Goal: Information Seeking & Learning: Check status

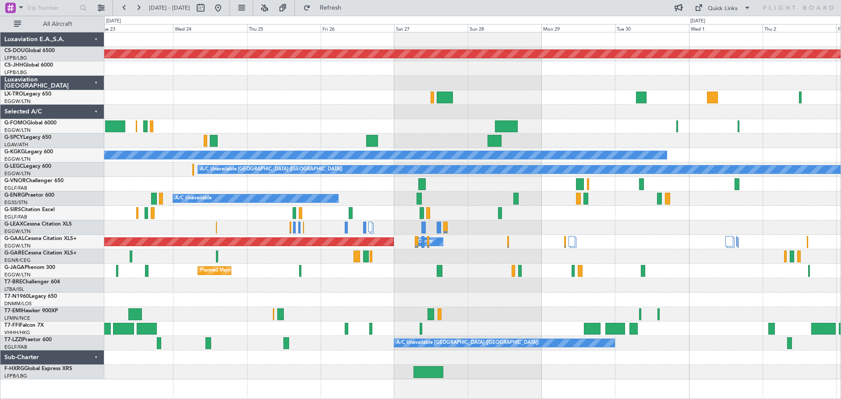
click at [309, 104] on div "Planned Maint London ([GEOGRAPHIC_DATA]) A/C Unavailable [GEOGRAPHIC_DATA] (Ata…" at bounding box center [472, 205] width 736 height 347
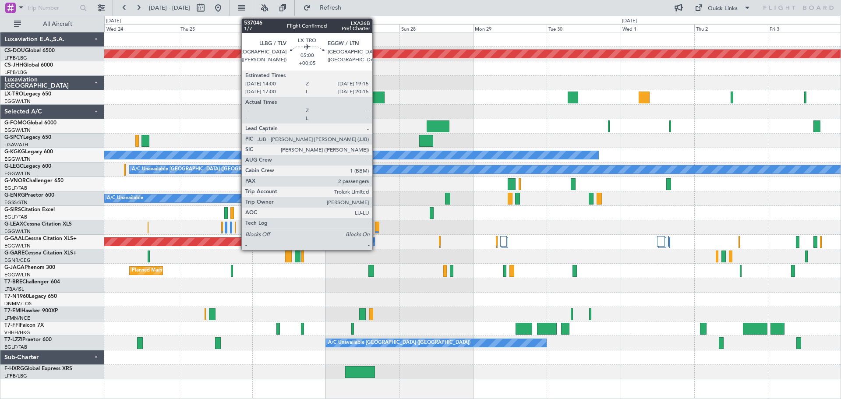
click at [376, 98] on div at bounding box center [376, 97] width 16 height 12
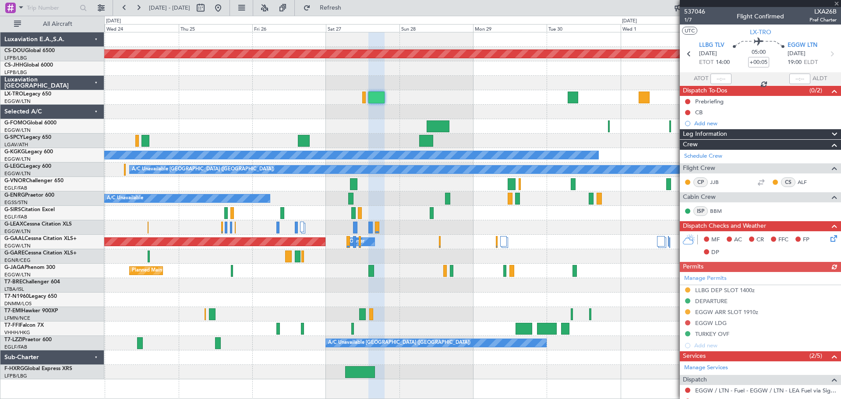
click at [837, 4] on div at bounding box center [759, 3] width 161 height 7
click at [837, 4] on span at bounding box center [836, 4] width 9 height 8
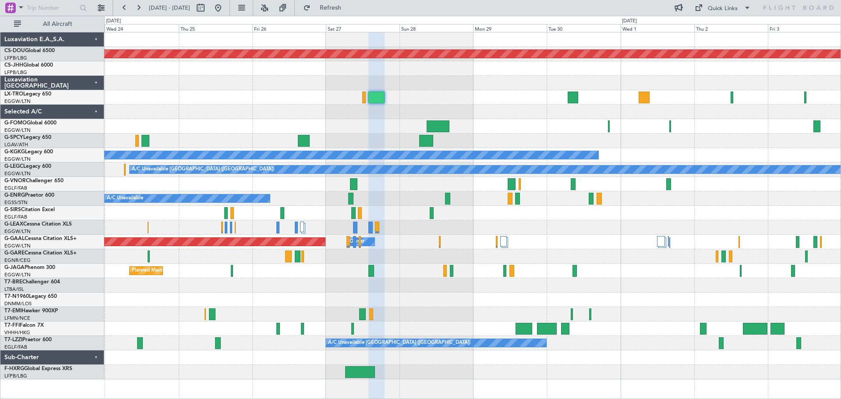
type input "0"
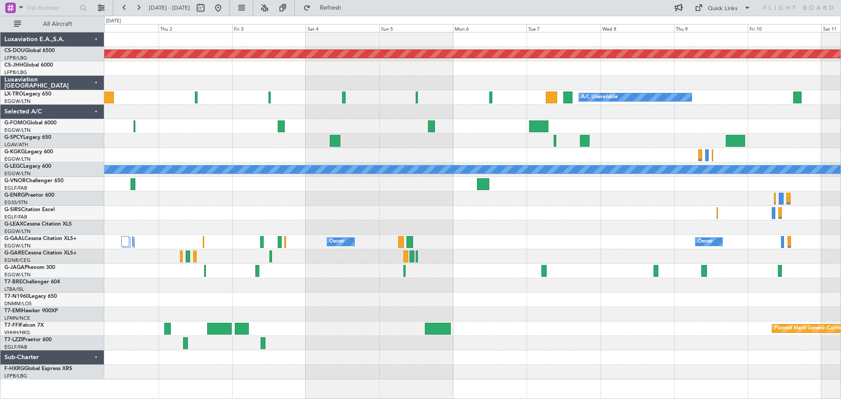
click at [226, 105] on div at bounding box center [472, 112] width 736 height 14
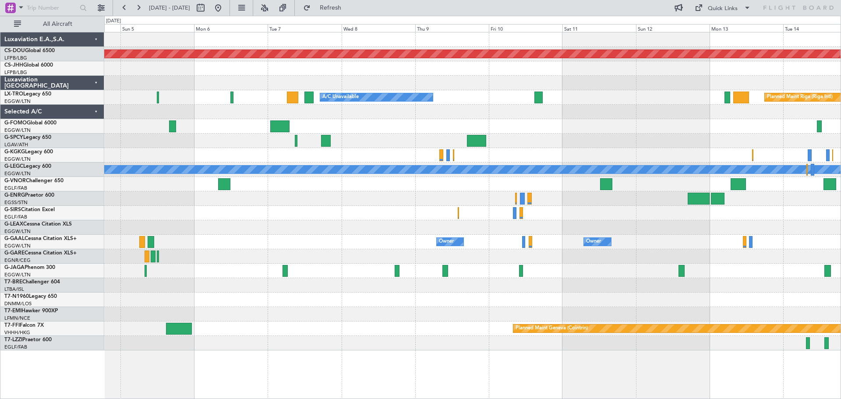
click at [430, 108] on div at bounding box center [472, 112] width 736 height 14
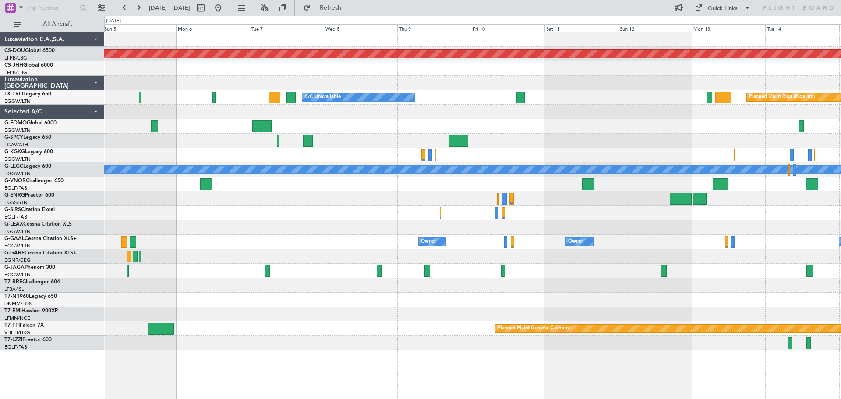
click at [510, 120] on div "Planned Maint London ([GEOGRAPHIC_DATA]) Planned Maint [GEOGRAPHIC_DATA] (Riga …" at bounding box center [472, 191] width 736 height 318
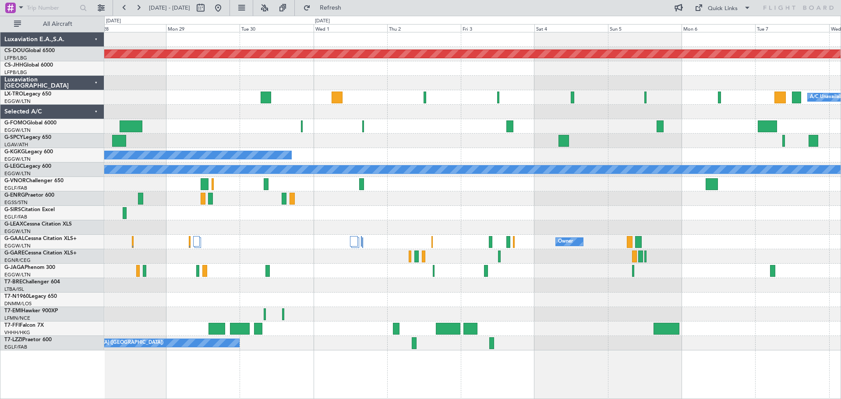
click at [753, 119] on div "Planned Maint London ([GEOGRAPHIC_DATA]) A/C Unavailable A/C Unavailable [GEOGR…" at bounding box center [472, 191] width 736 height 318
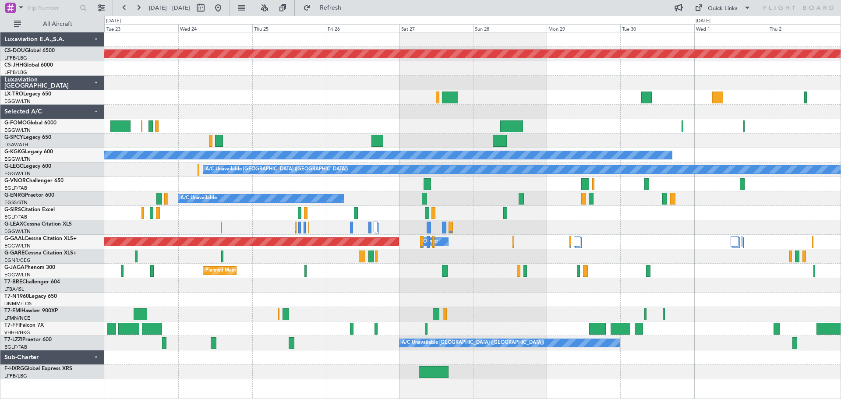
click at [572, 88] on div at bounding box center [472, 83] width 736 height 14
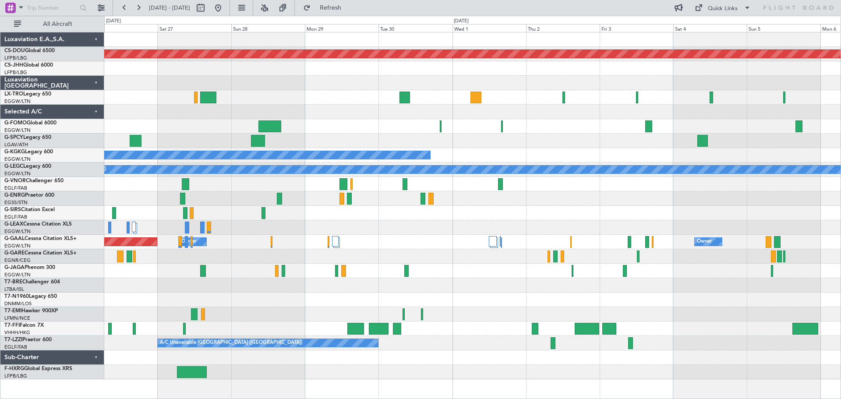
click at [367, 78] on div at bounding box center [472, 83] width 736 height 14
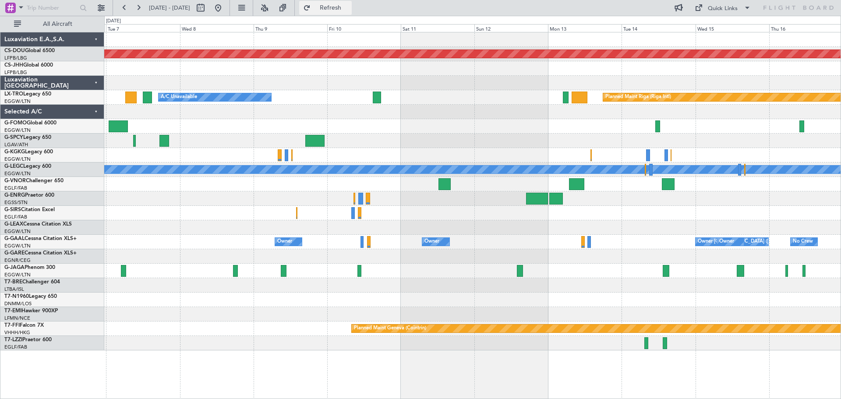
click at [349, 13] on button "Refresh" at bounding box center [325, 8] width 53 height 14
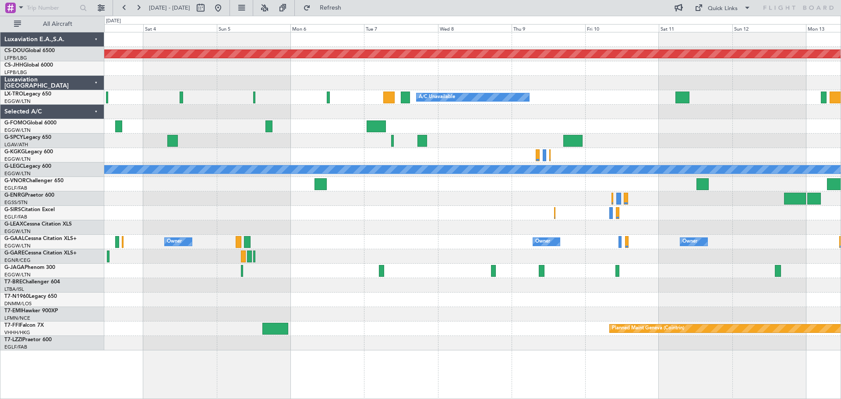
click at [616, 98] on div "A/C Unavailable Planned Maint [GEOGRAPHIC_DATA] (Riga Intl)" at bounding box center [472, 97] width 736 height 14
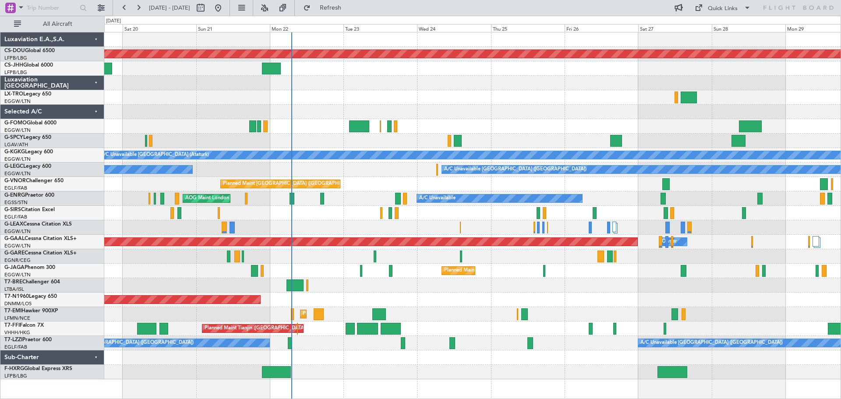
click at [405, 84] on div at bounding box center [472, 83] width 736 height 14
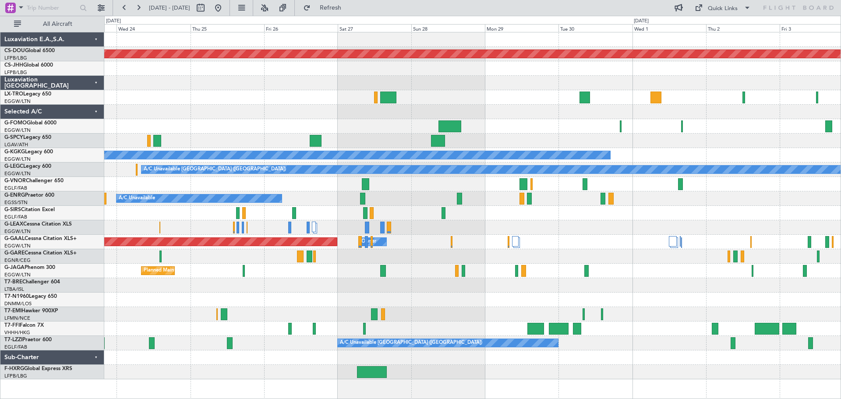
click at [278, 109] on div "Planned Maint London ([GEOGRAPHIC_DATA]) A/C Unavailable [GEOGRAPHIC_DATA] (Ata…" at bounding box center [472, 205] width 736 height 347
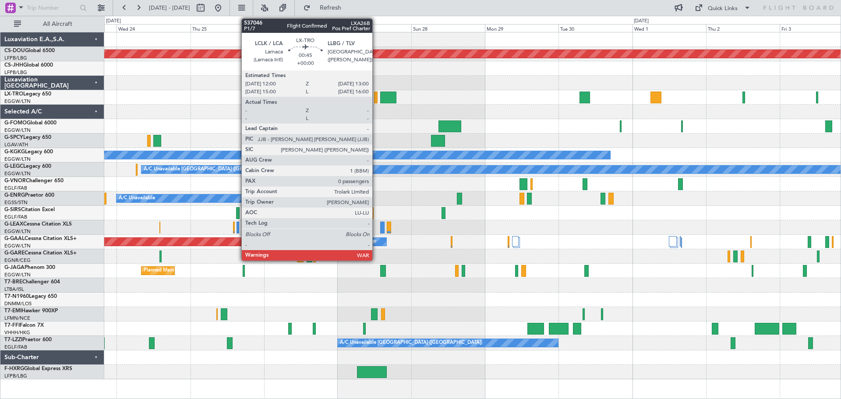
click at [376, 100] on div at bounding box center [376, 97] width 4 height 12
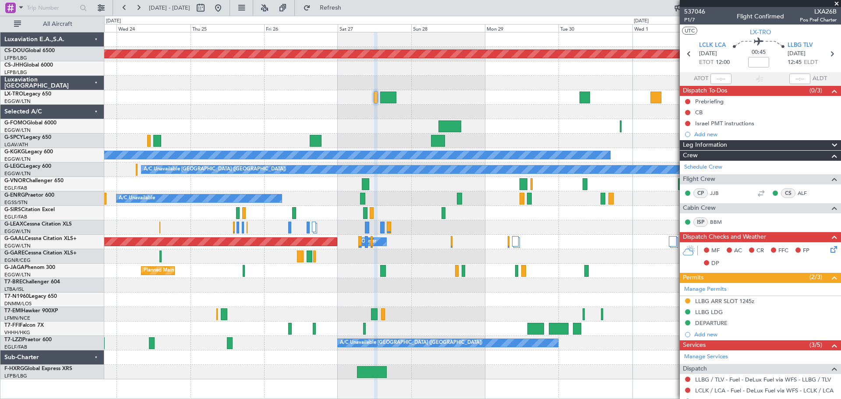
click at [834, 3] on span at bounding box center [836, 4] width 9 height 8
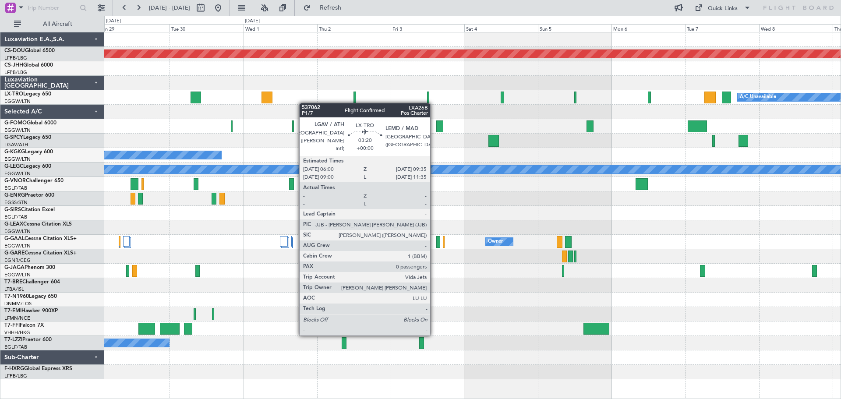
click at [268, 98] on div "Planned Maint London ([GEOGRAPHIC_DATA]) A/C Unavailable A/C Unavailable [GEOGR…" at bounding box center [472, 205] width 736 height 347
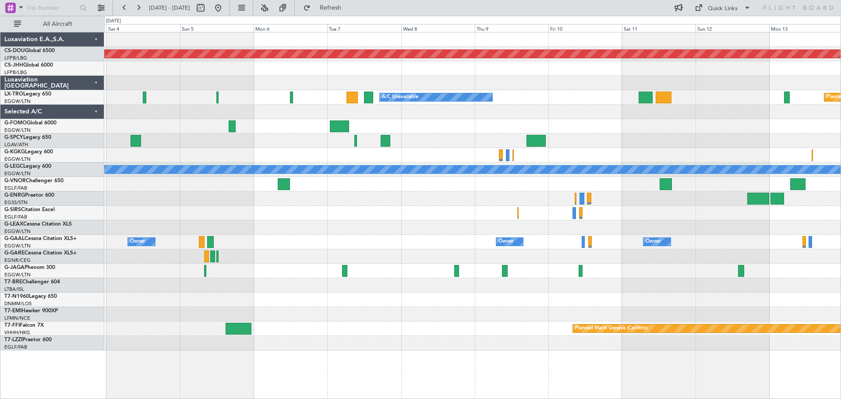
click at [285, 103] on div "Planned Maint London ([GEOGRAPHIC_DATA]) A/C Unavailable Planned Maint [GEOGRAP…" at bounding box center [472, 191] width 736 height 318
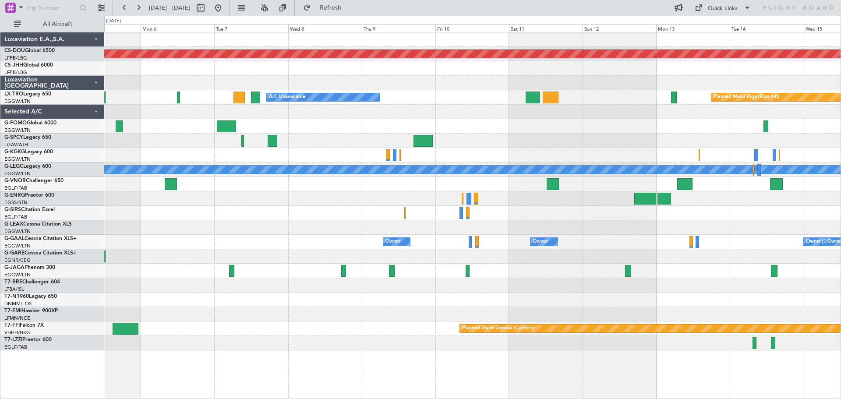
click at [432, 118] on div at bounding box center [472, 112] width 736 height 14
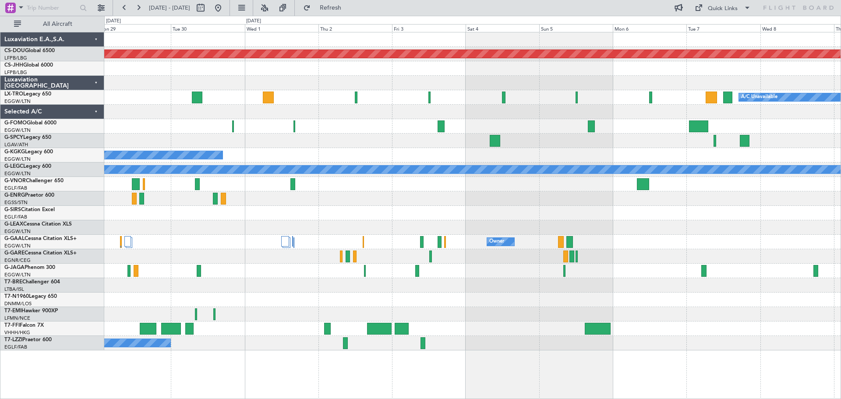
click at [707, 113] on div "Planned Maint London ([GEOGRAPHIC_DATA]) A/C Unavailable A/C Unavailable [GEOGR…" at bounding box center [472, 191] width 736 height 318
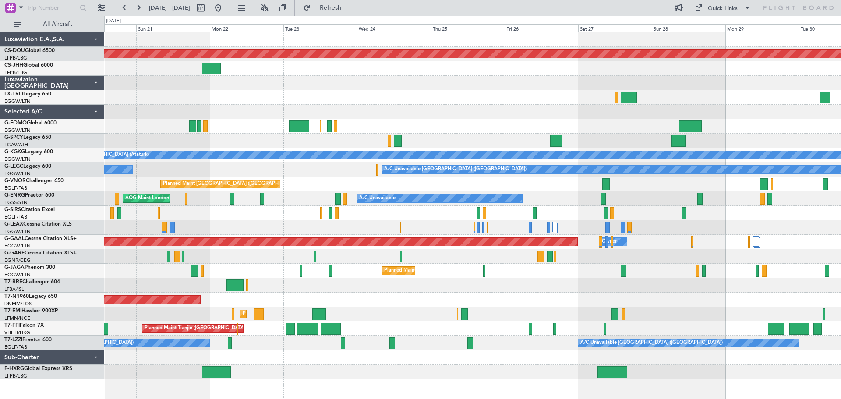
click at [332, 87] on div at bounding box center [472, 83] width 736 height 14
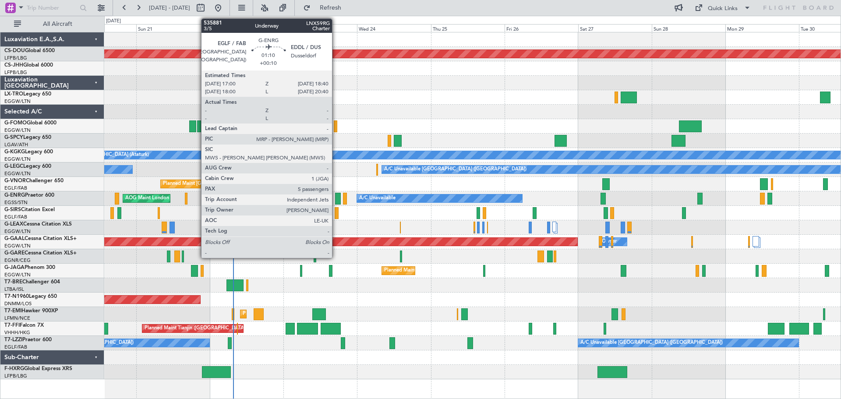
click at [336, 198] on div at bounding box center [337, 199] width 5 height 12
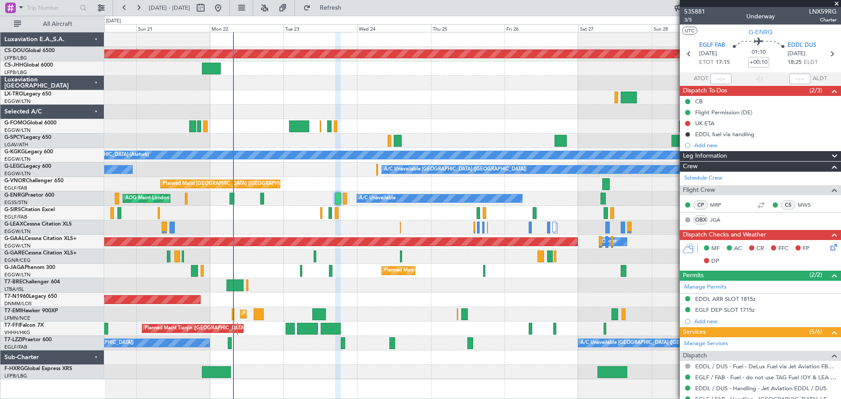
click at [835, 0] on span at bounding box center [836, 4] width 9 height 8
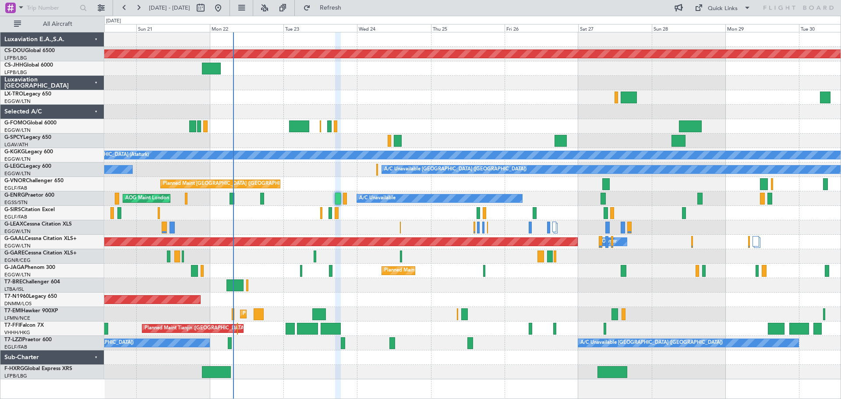
type input "0"
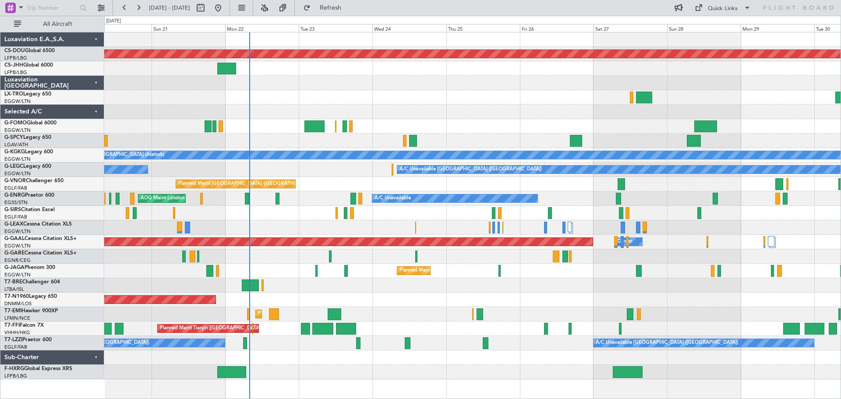
click at [335, 84] on div at bounding box center [472, 83] width 736 height 14
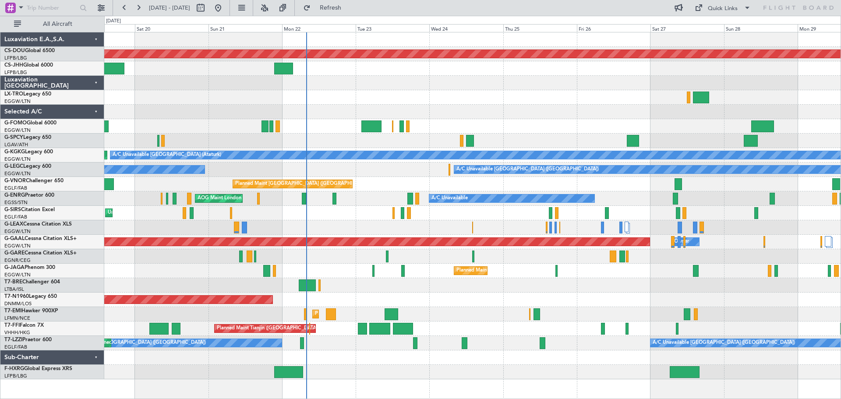
click at [336, 215] on div "Unplanned Maint [GEOGRAPHIC_DATA] ([GEOGRAPHIC_DATA])" at bounding box center [472, 213] width 736 height 14
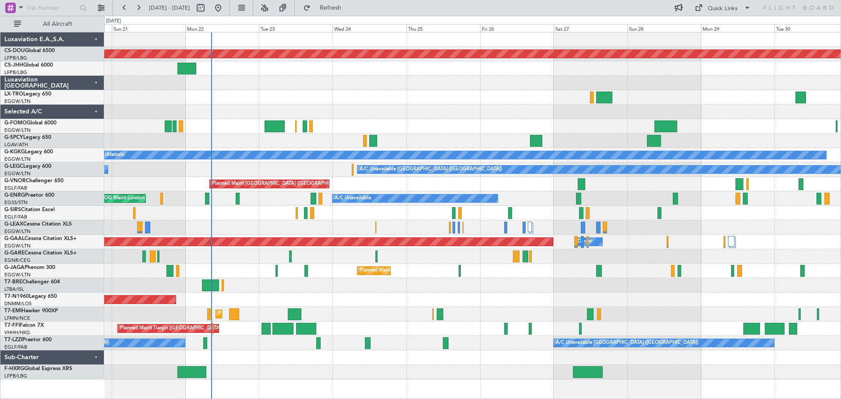
click at [278, 95] on div at bounding box center [472, 97] width 736 height 14
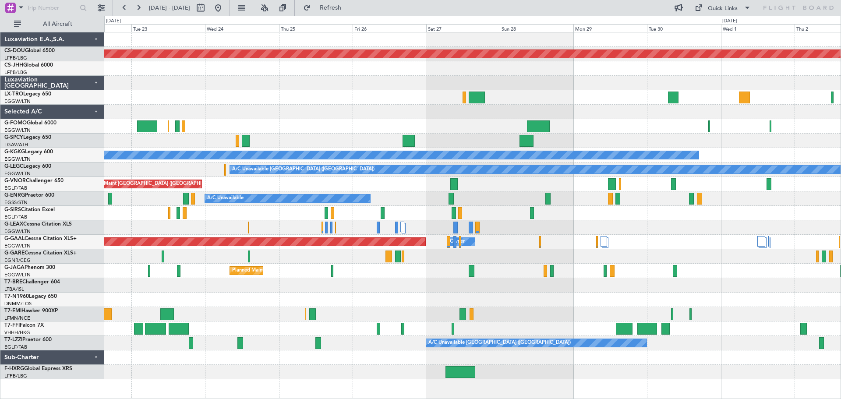
click at [503, 84] on div at bounding box center [472, 83] width 736 height 14
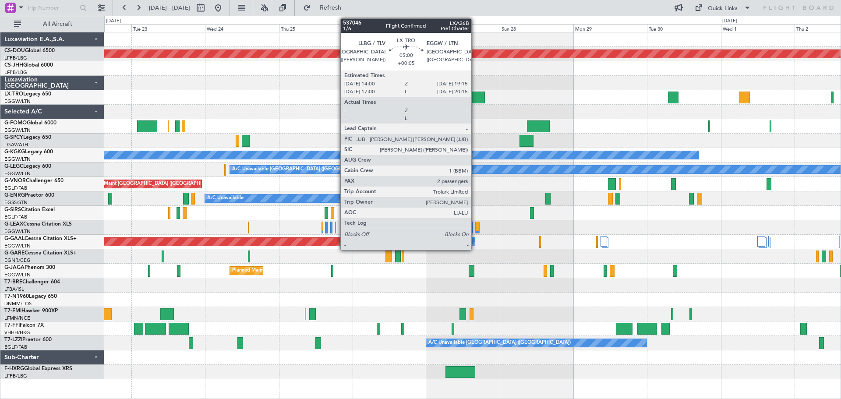
click at [475, 98] on div at bounding box center [476, 97] width 16 height 12
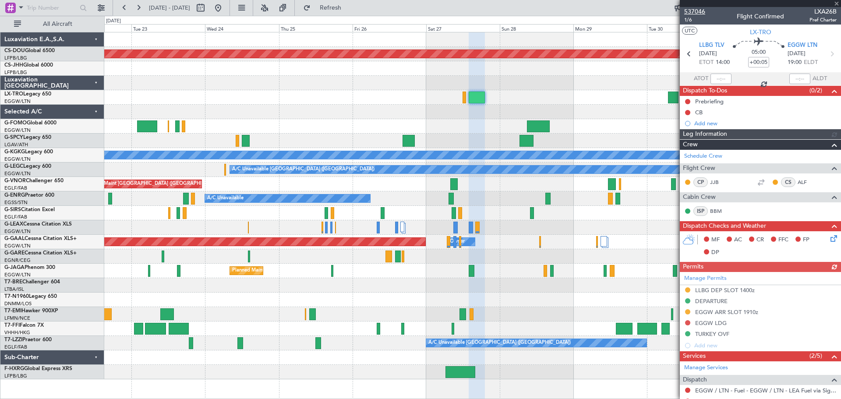
click at [699, 13] on span "537046" at bounding box center [694, 11] width 21 height 9
click at [834, 2] on span at bounding box center [836, 4] width 9 height 8
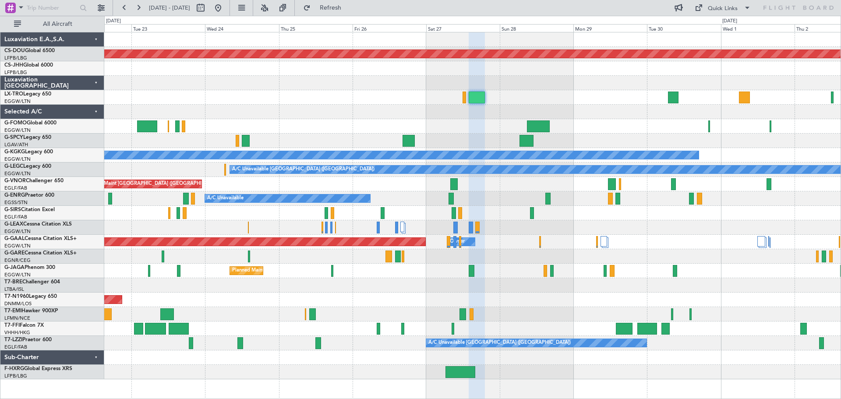
type input "0"
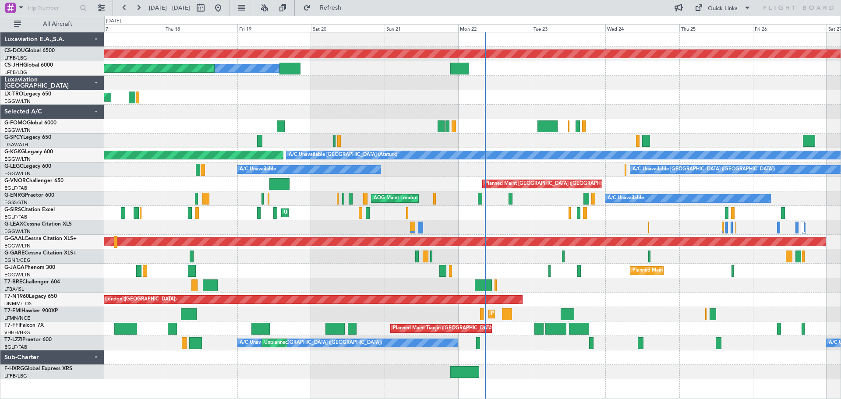
click at [566, 99] on div "Unplanned Maint [GEOGRAPHIC_DATA] ([PERSON_NAME] Intl)" at bounding box center [472, 97] width 736 height 14
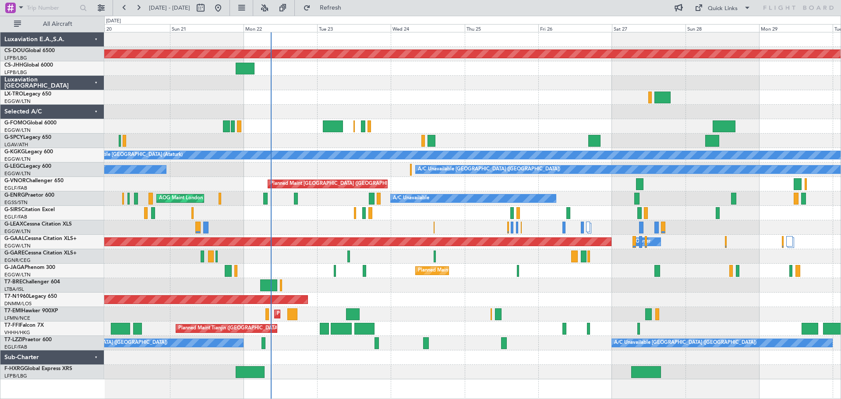
click at [472, 113] on div at bounding box center [472, 112] width 736 height 14
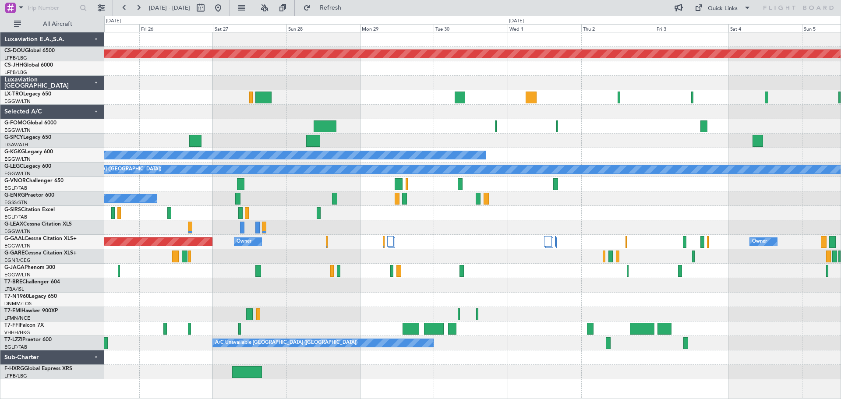
click at [302, 237] on div "Planned Maint Dusseldorf Owner Owner" at bounding box center [472, 242] width 736 height 14
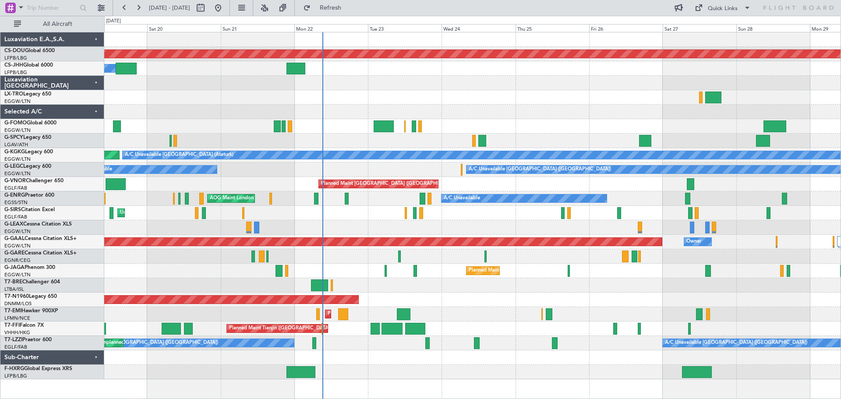
click at [765, 222] on div at bounding box center [472, 227] width 736 height 14
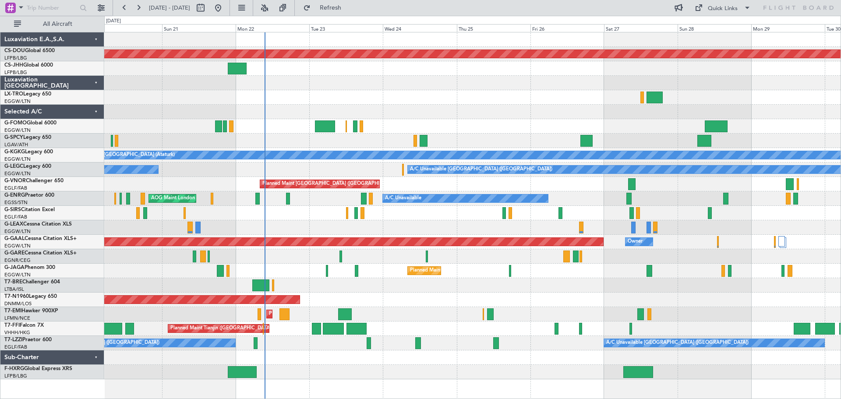
click at [514, 97] on div "Planned Maint London ([GEOGRAPHIC_DATA]) Planned Maint [GEOGRAPHIC_DATA] ([GEOG…" at bounding box center [472, 205] width 736 height 347
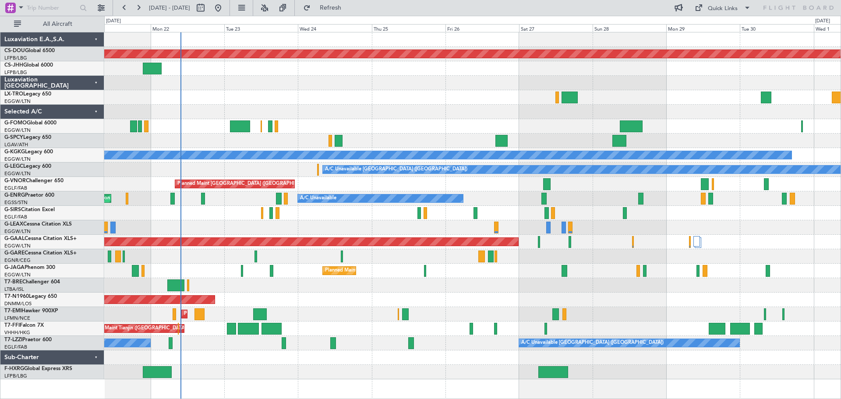
click at [457, 95] on div at bounding box center [472, 97] width 736 height 14
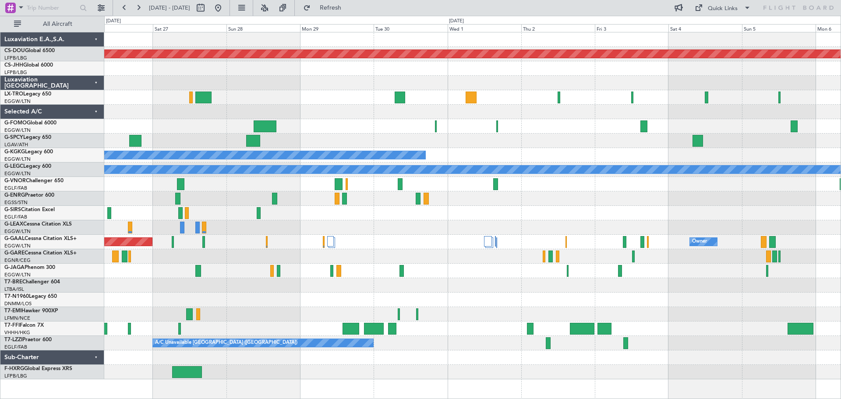
click at [245, 95] on div "Planned Maint London ([GEOGRAPHIC_DATA]) A/C Unavailable A/C Unavailable [GEOGR…" at bounding box center [472, 205] width 736 height 347
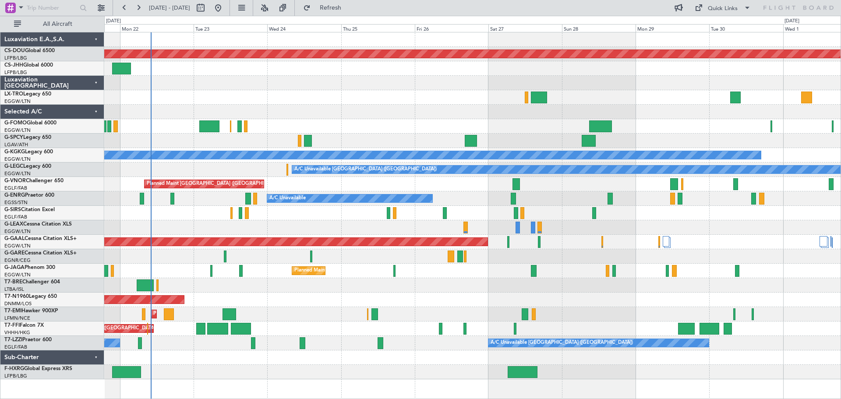
click at [554, 273] on div "Planned Maint London ([GEOGRAPHIC_DATA]) Owner A/C Unavailable [GEOGRAPHIC_DATA…" at bounding box center [472, 205] width 736 height 347
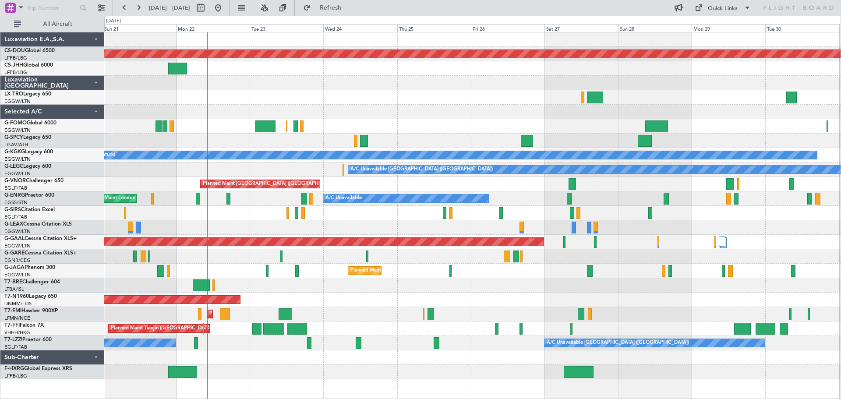
click at [465, 119] on div at bounding box center [472, 126] width 736 height 14
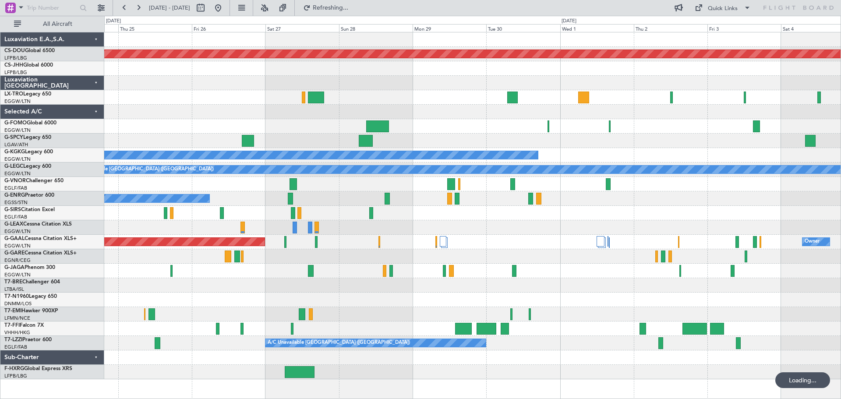
click at [404, 95] on div "Planned Maint London ([GEOGRAPHIC_DATA]) A/C Unavailable [GEOGRAPHIC_DATA] (Ata…" at bounding box center [472, 205] width 736 height 347
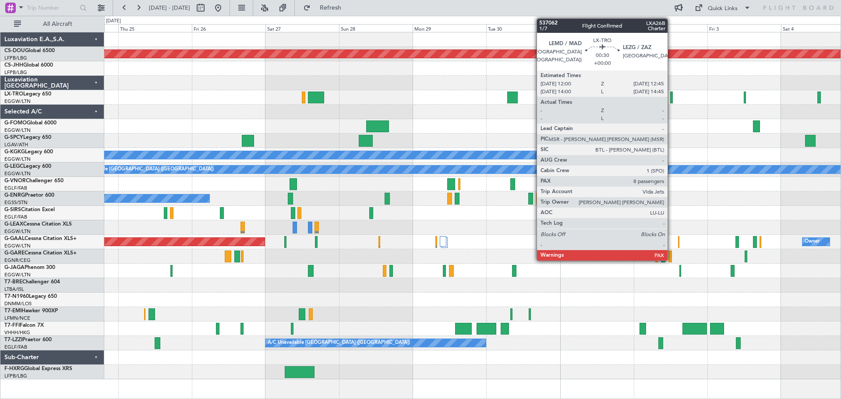
click at [671, 98] on div at bounding box center [671, 97] width 3 height 12
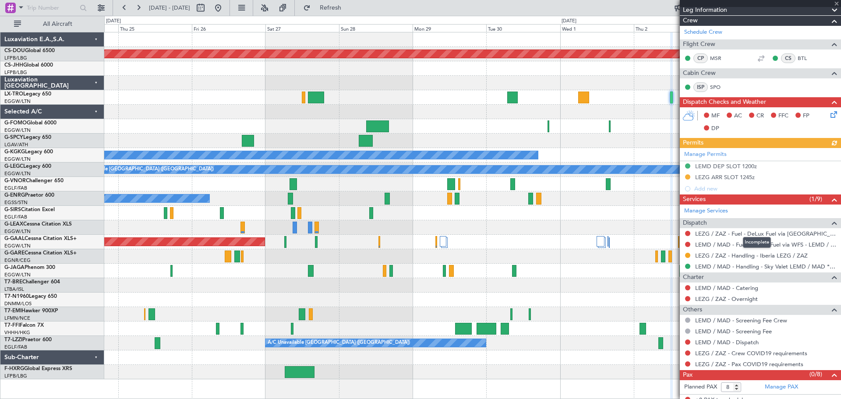
scroll to position [130, 0]
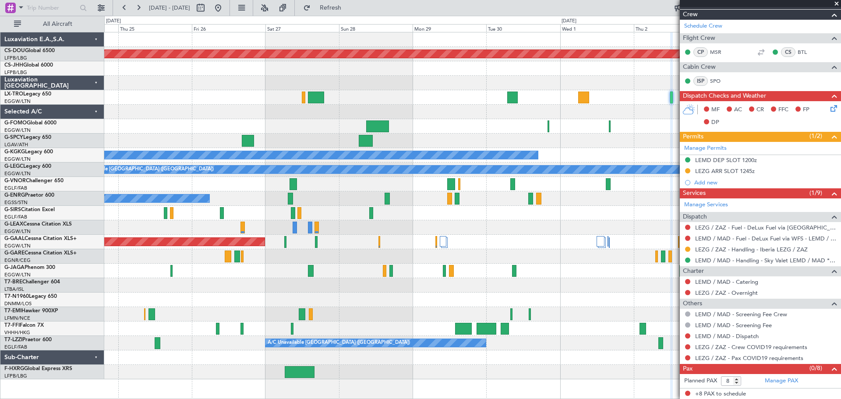
click at [836, 3] on span at bounding box center [836, 4] width 9 height 8
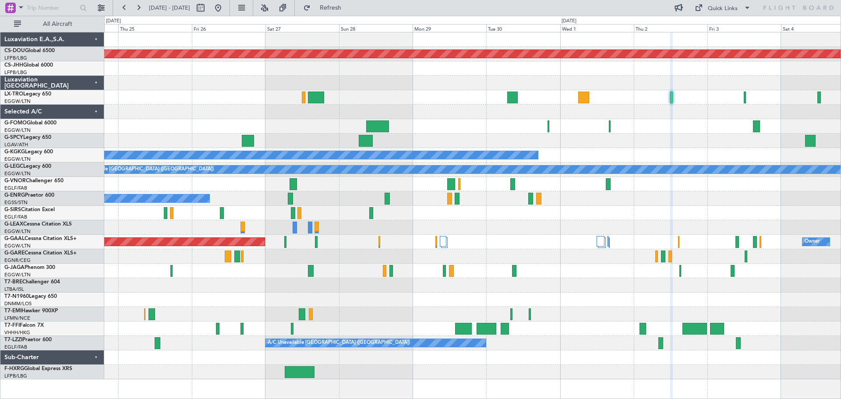
type input "0"
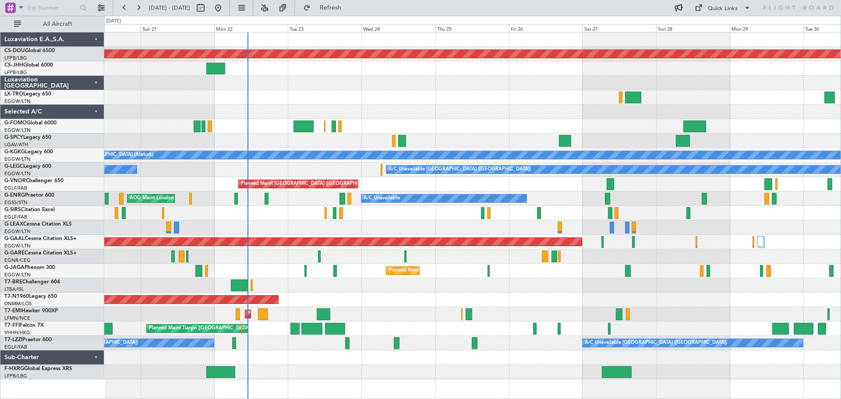
click at [559, 120] on div "Planned Maint London (Biggin Hill) Planned Maint Paris (Le Bourget) Owner A/C U…" at bounding box center [472, 205] width 736 height 347
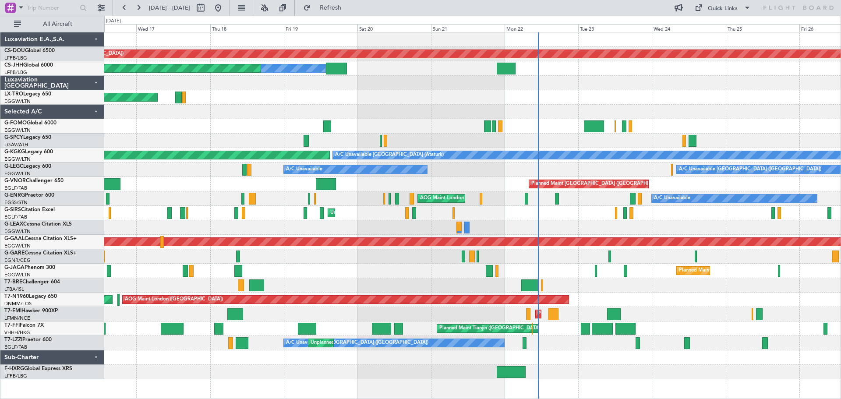
click at [636, 109] on div at bounding box center [472, 112] width 736 height 14
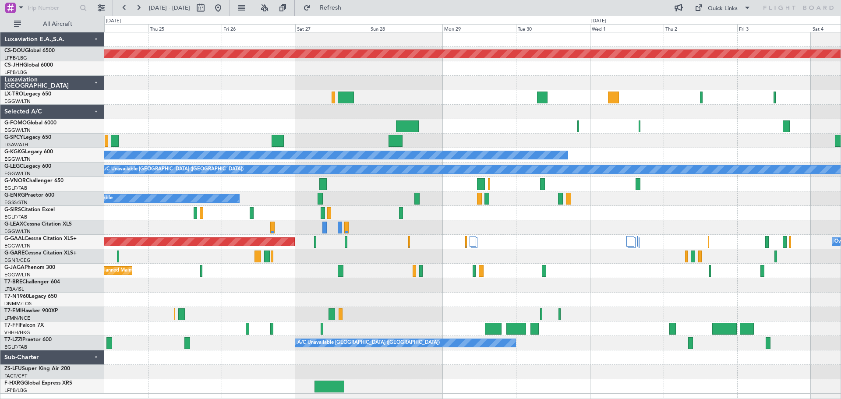
click at [166, 106] on div "Planned Maint London (Biggin Hill) A/C Unavailable Istanbul (Ataturk) A/C Unava…" at bounding box center [472, 212] width 736 height 361
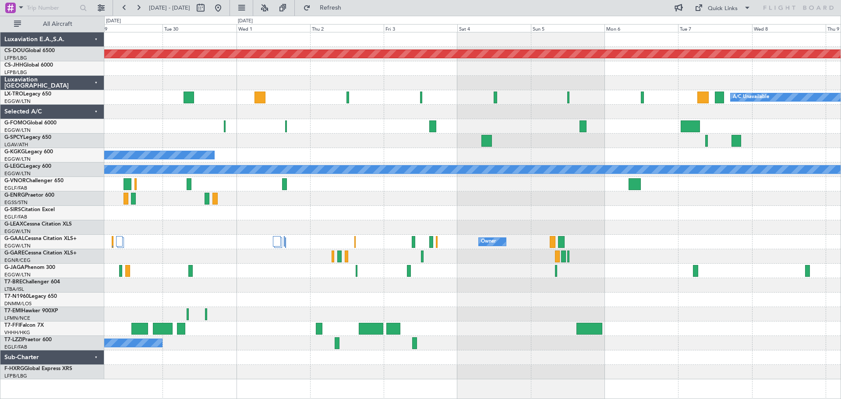
click at [285, 112] on div at bounding box center [472, 112] width 736 height 14
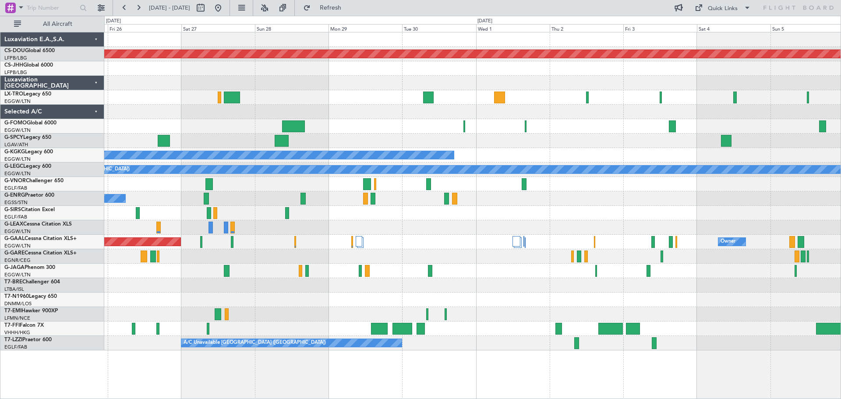
click at [570, 115] on div at bounding box center [472, 112] width 736 height 14
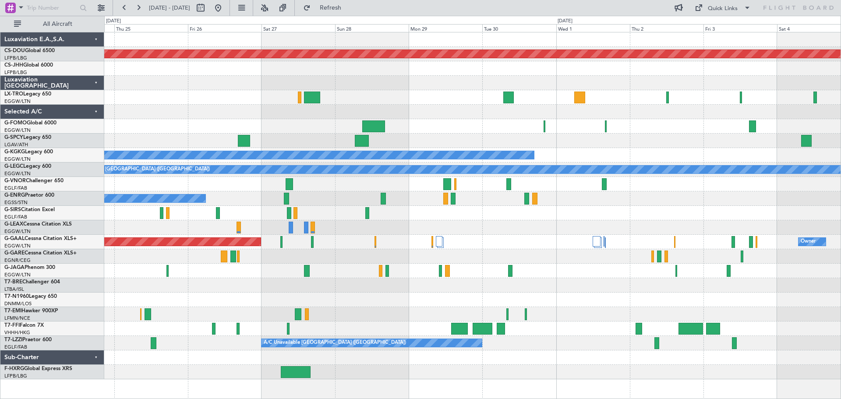
click at [362, 107] on div "Planned Maint London (Biggin Hill) A/C Unavailable Istanbul (Ataturk) A/C Unava…" at bounding box center [472, 205] width 736 height 347
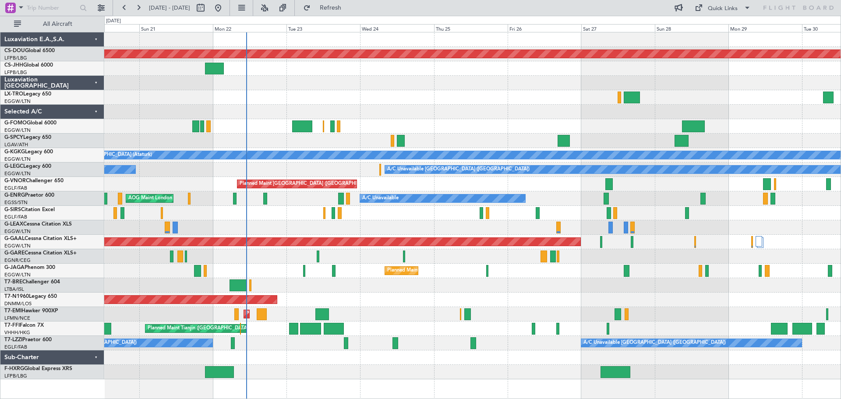
click at [547, 115] on div "Planned Maint London (Biggin Hill) Owner Planned Maint Paris (Le Bourget) A/C U…" at bounding box center [472, 205] width 736 height 347
click at [338, 89] on div at bounding box center [472, 83] width 736 height 14
